Goal: Information Seeking & Learning: Check status

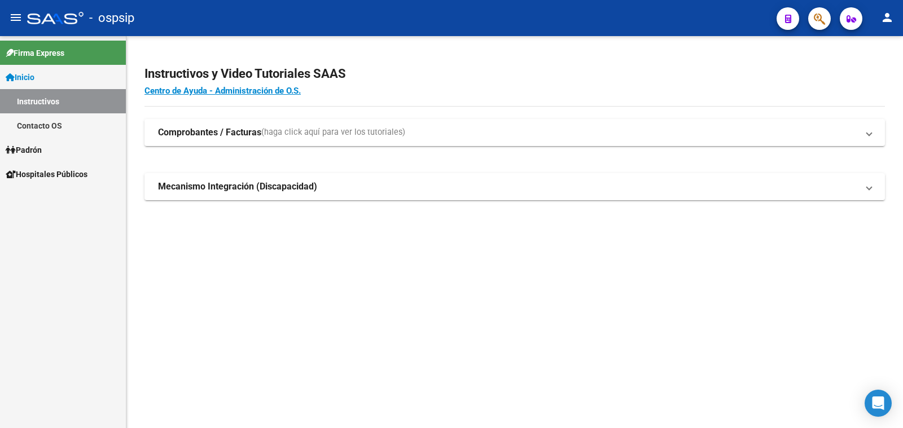
click at [41, 151] on span "Padrón" at bounding box center [24, 150] width 36 height 12
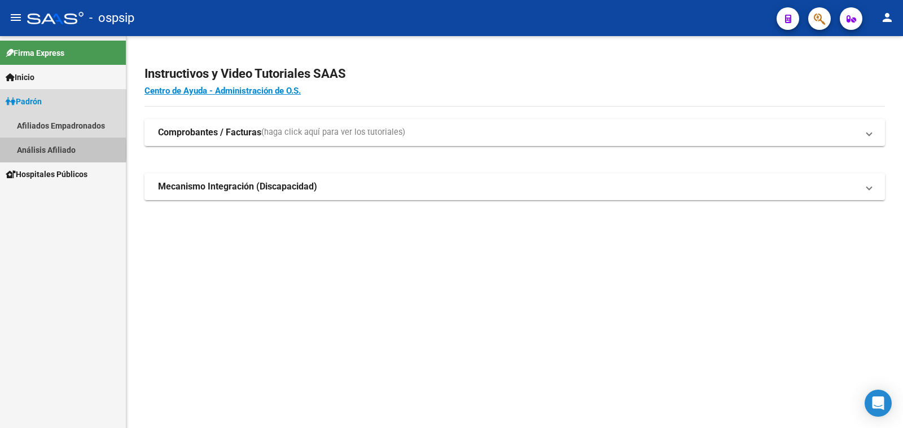
click at [54, 150] on link "Análisis Afiliado" at bounding box center [63, 150] width 126 height 24
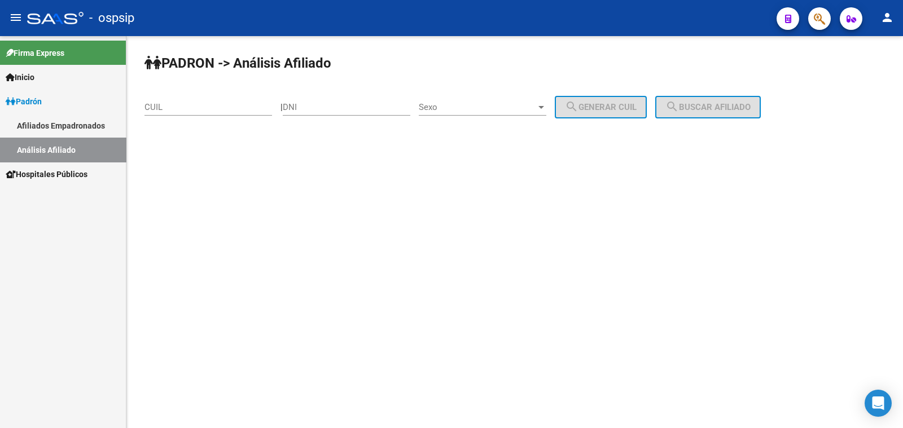
click at [310, 106] on input "DNI" at bounding box center [347, 107] width 128 height 10
paste input "23100314"
type input "23100314"
click at [491, 108] on span "Sexo" at bounding box center [477, 107] width 117 height 10
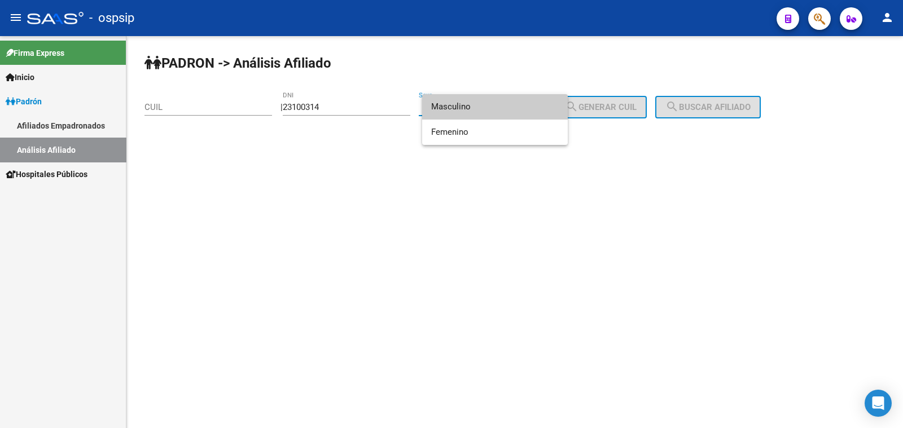
click at [491, 108] on span "Masculino" at bounding box center [495, 106] width 128 height 25
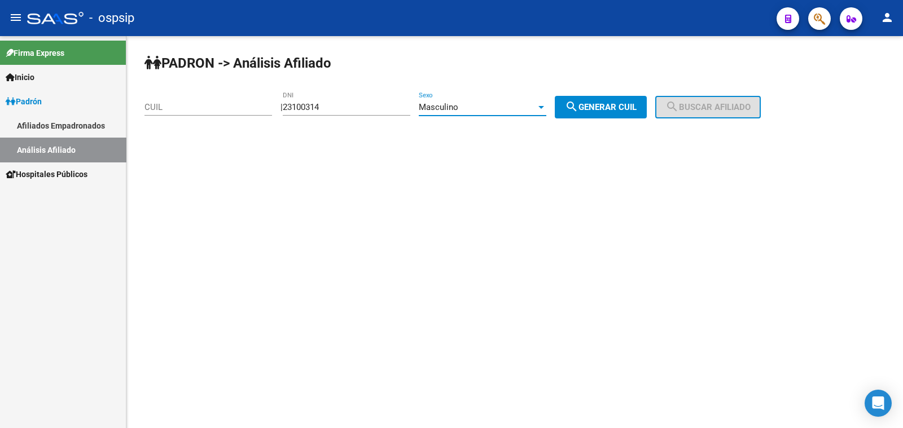
click at [629, 108] on span "search Generar CUIL" at bounding box center [601, 107] width 72 height 10
type input "20-23100314-3"
click at [704, 108] on span "search Buscar afiliado" at bounding box center [707, 107] width 85 height 10
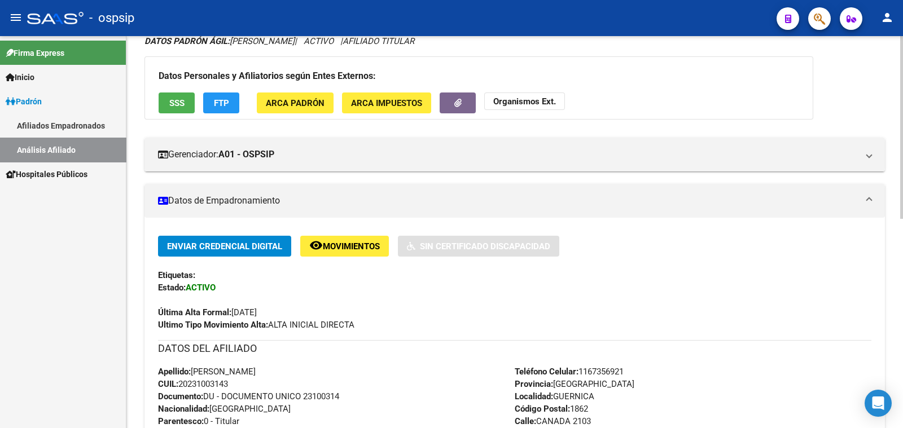
scroll to position [70, 0]
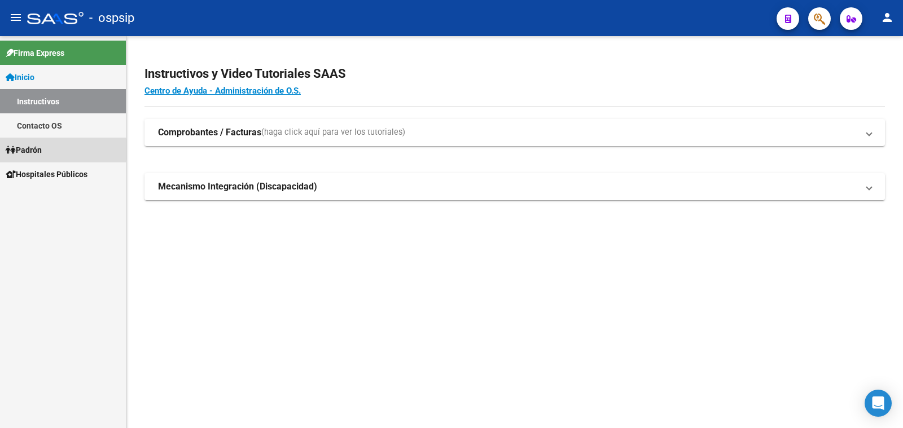
click at [38, 150] on span "Padrón" at bounding box center [24, 150] width 36 height 12
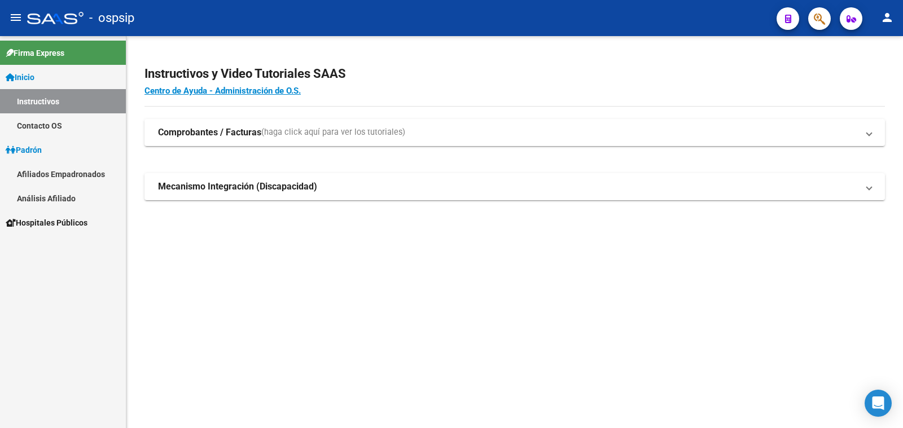
click at [53, 198] on link "Análisis Afiliado" at bounding box center [63, 198] width 126 height 24
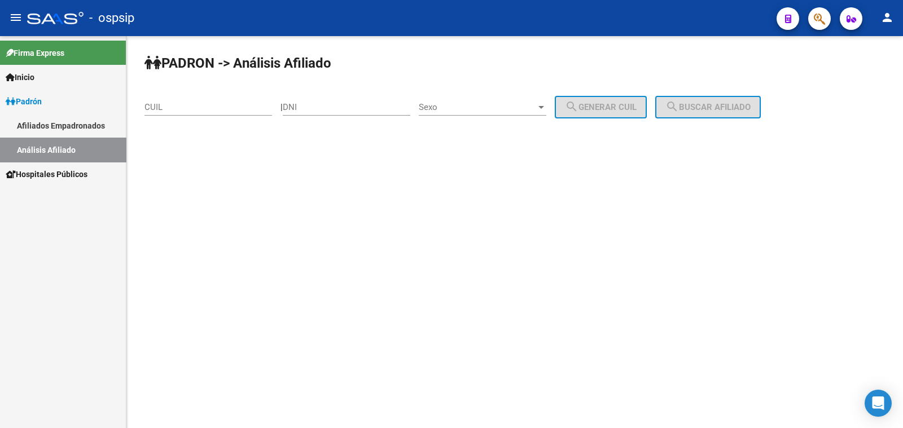
click at [316, 105] on input "DNI" at bounding box center [347, 107] width 128 height 10
paste input "18352360"
type input "18352360"
click at [479, 106] on span "Sexo" at bounding box center [477, 107] width 117 height 10
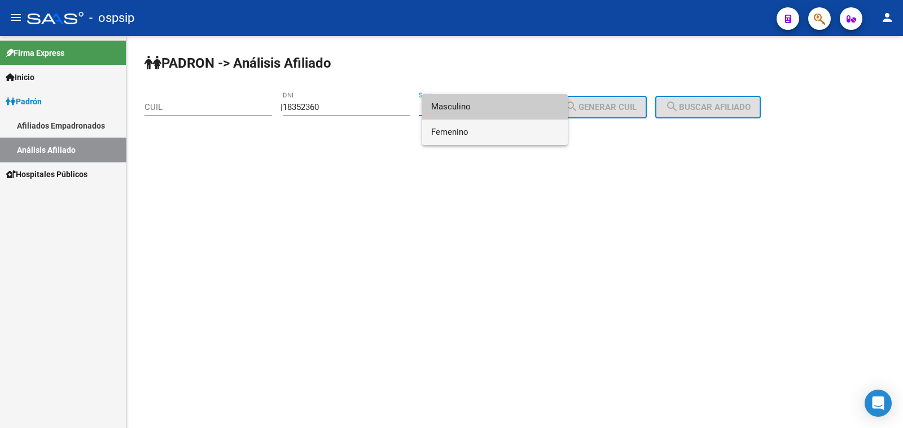
click at [498, 128] on span "Femenino" at bounding box center [495, 132] width 128 height 25
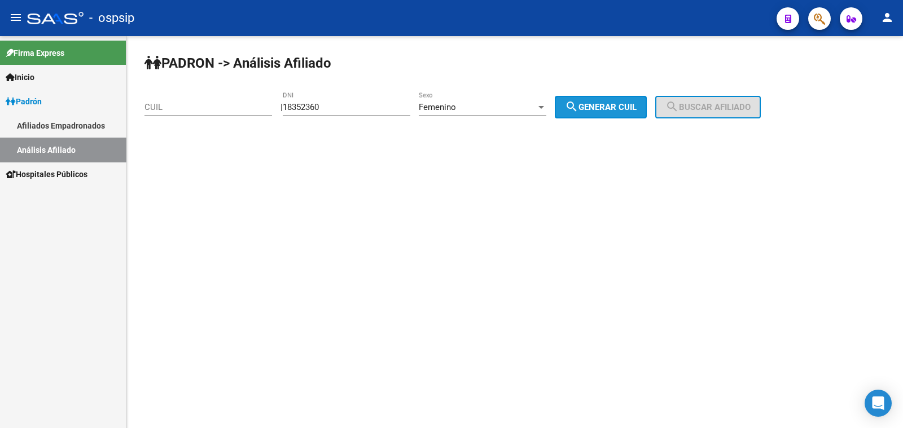
click at [607, 106] on span "search Generar CUIL" at bounding box center [601, 107] width 72 height 10
type input "27-18352360-6"
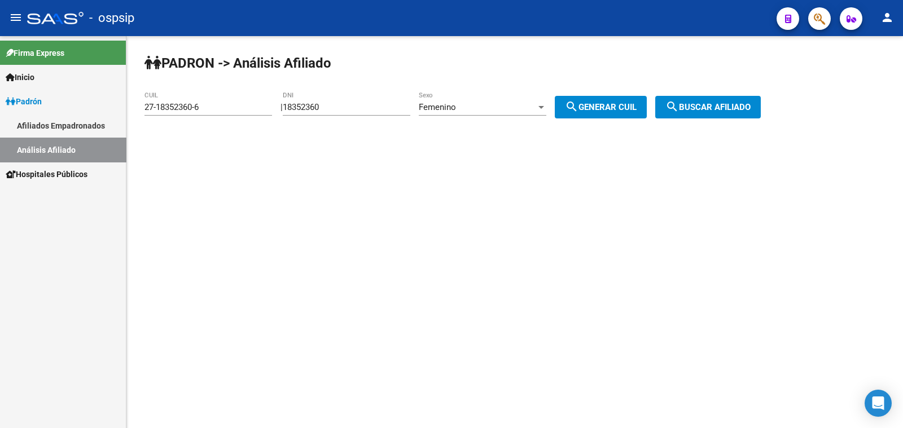
click at [725, 108] on span "search Buscar afiliado" at bounding box center [707, 107] width 85 height 10
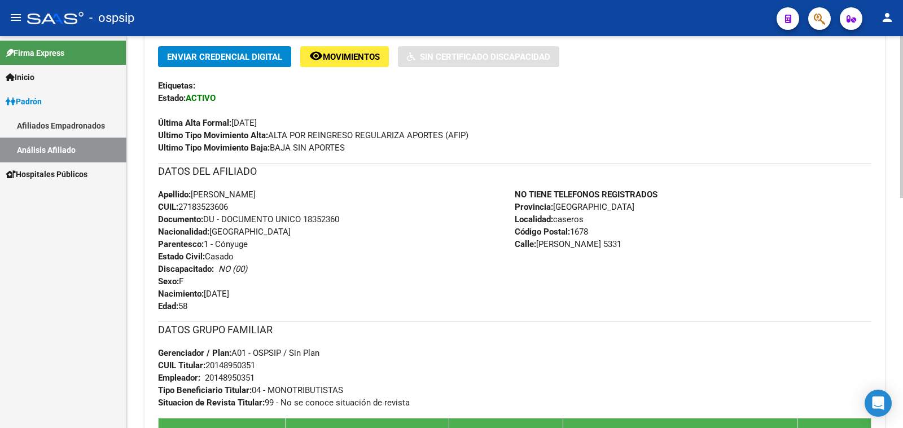
scroll to position [282, 0]
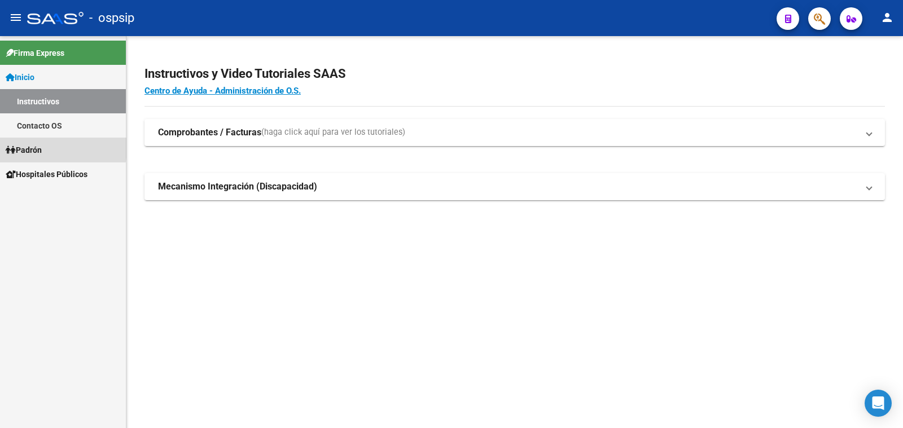
click at [30, 148] on span "Padrón" at bounding box center [24, 150] width 36 height 12
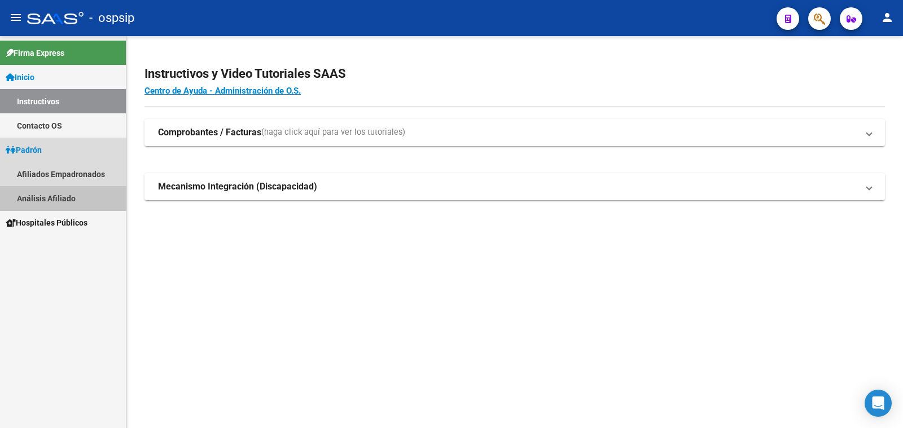
click at [56, 196] on link "Análisis Afiliado" at bounding box center [63, 198] width 126 height 24
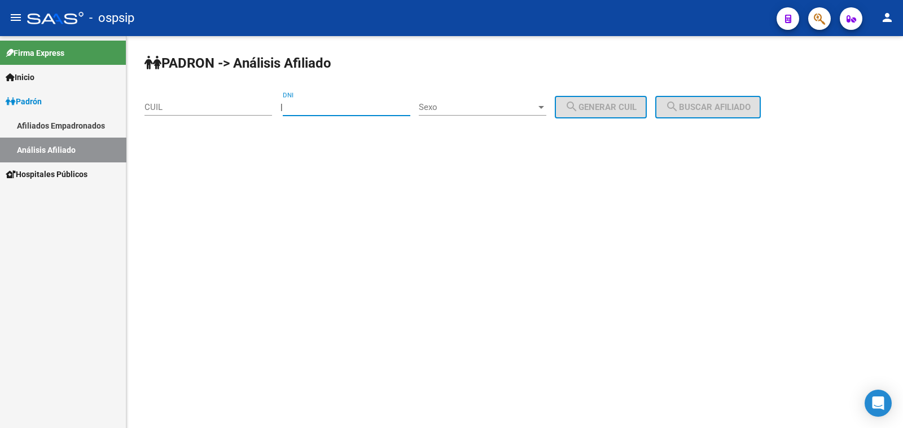
click at [309, 105] on input "DNI" at bounding box center [347, 107] width 128 height 10
paste input "95208088"
type input "95208088"
click at [499, 106] on span "Sexo" at bounding box center [477, 107] width 117 height 10
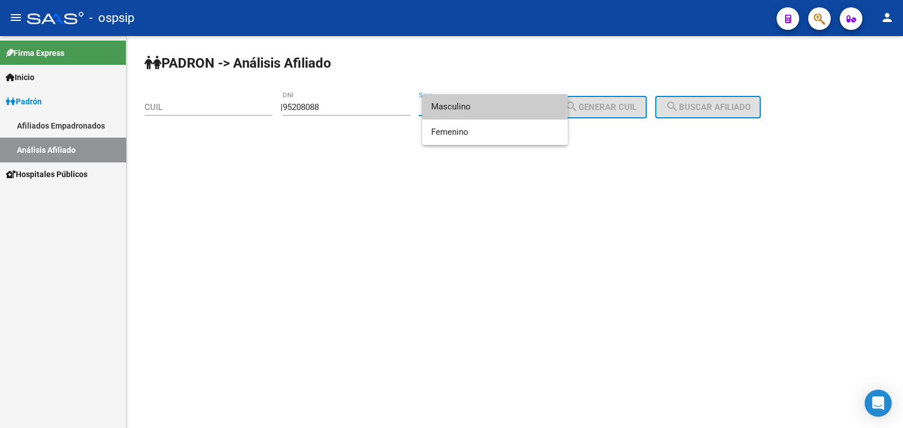
click at [499, 106] on span "Masculino" at bounding box center [495, 106] width 128 height 25
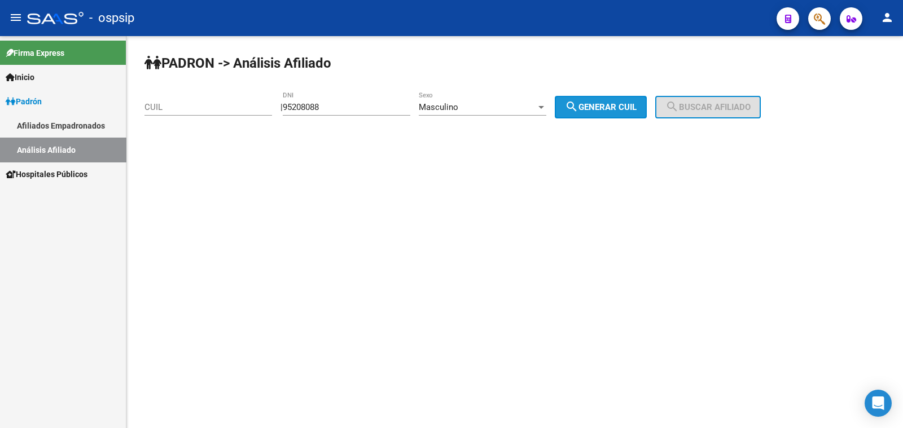
click at [635, 103] on span "search Generar CUIL" at bounding box center [601, 107] width 72 height 10
type input "20-95208088-2"
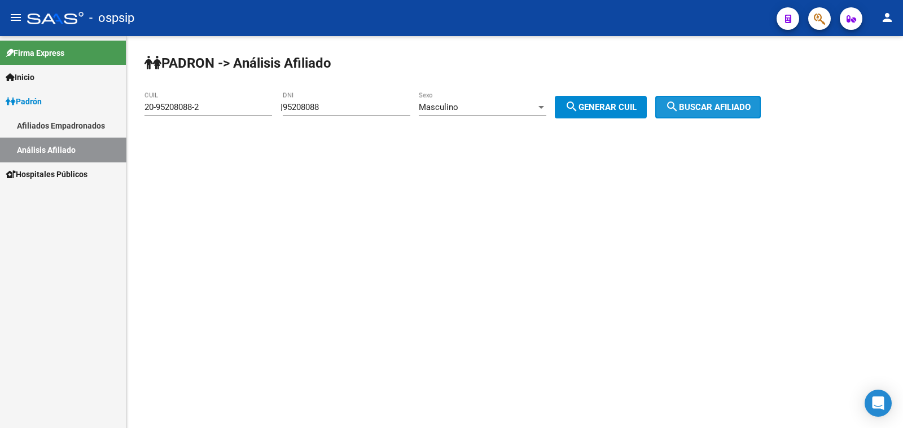
click at [730, 105] on span "search Buscar afiliado" at bounding box center [707, 107] width 85 height 10
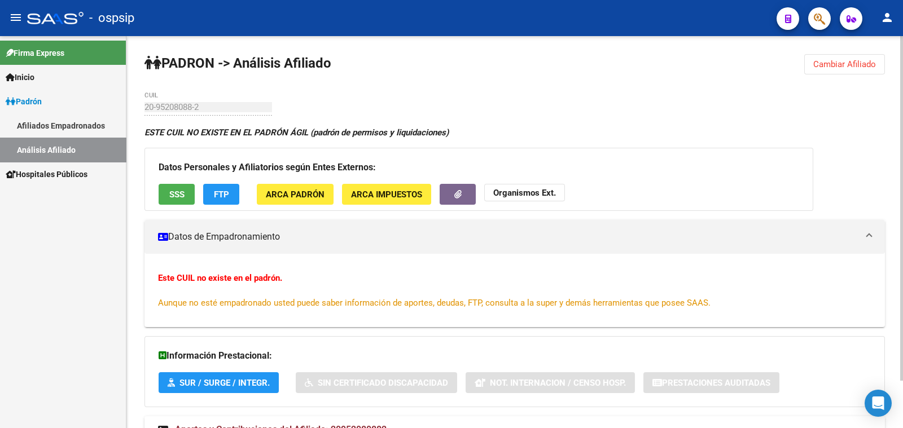
scroll to position [54, 0]
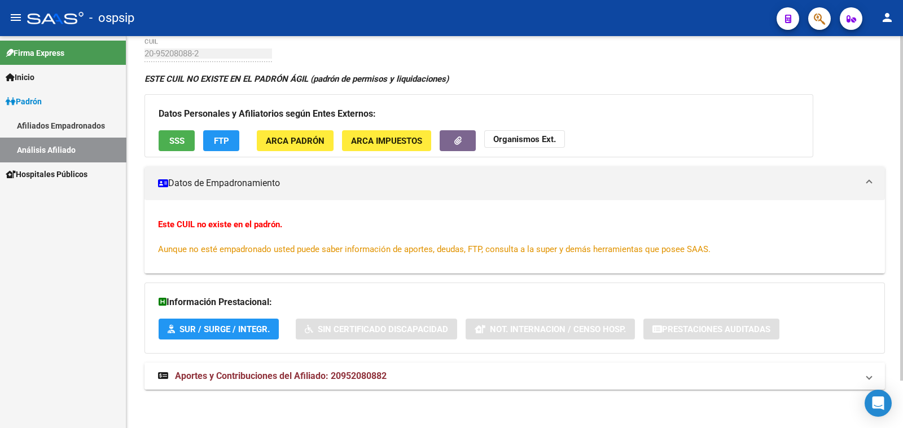
click at [260, 373] on span "Aportes y Contribuciones del Afiliado: 20952080882" at bounding box center [281, 376] width 212 height 11
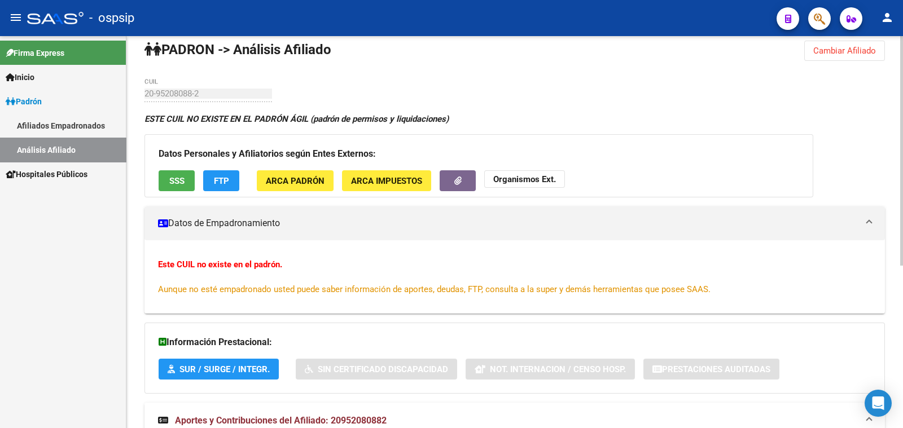
scroll to position [0, 0]
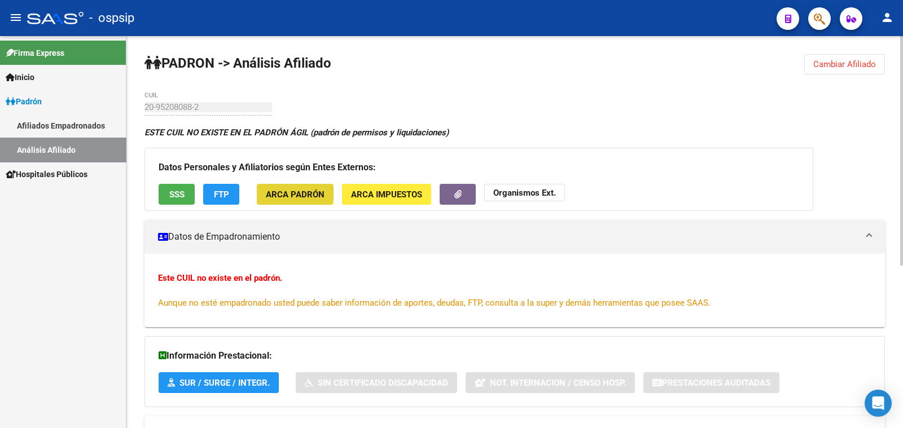
click at [292, 190] on span "ARCA Padrón" at bounding box center [295, 195] width 59 height 10
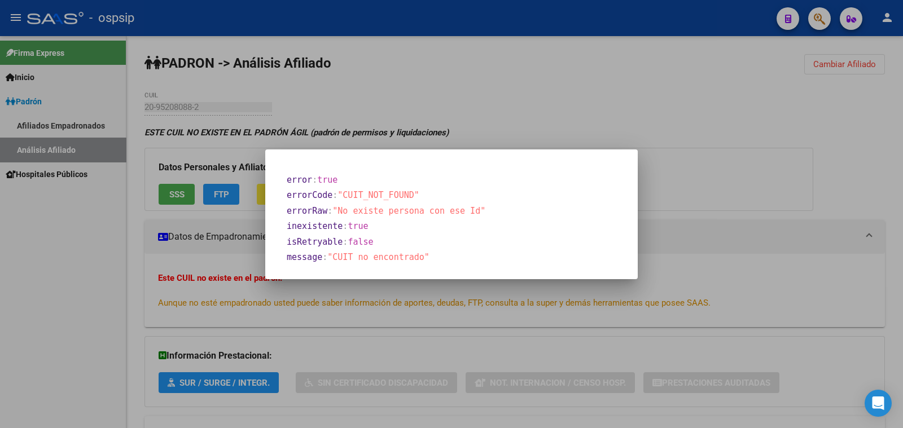
click at [488, 109] on div at bounding box center [451, 214] width 903 height 428
